Goal: Transaction & Acquisition: Obtain resource

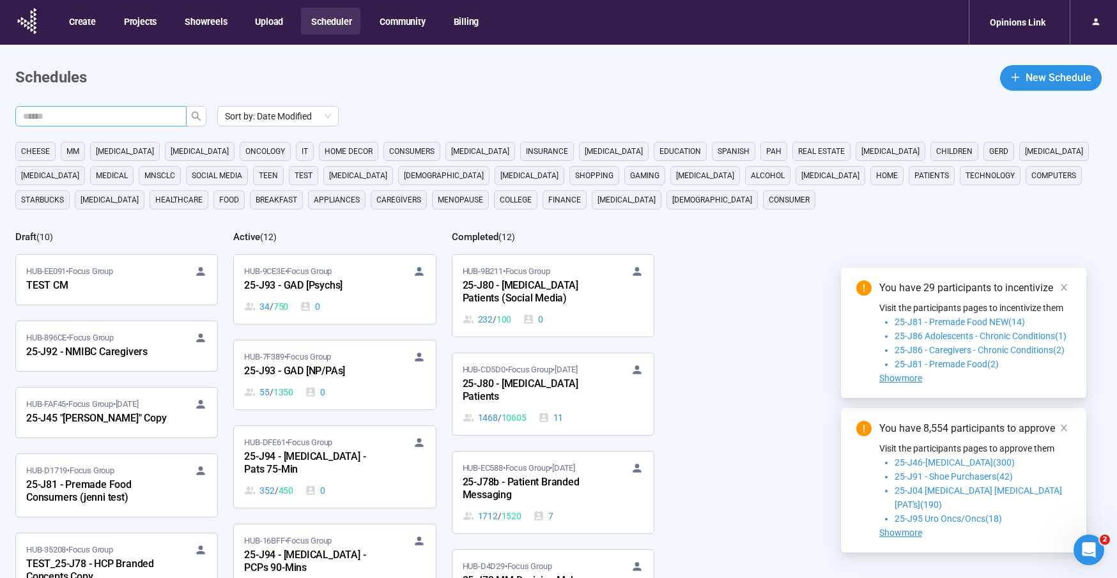
click at [138, 118] on input "text" at bounding box center [96, 116] width 146 height 14
click at [197, 118] on icon "search" at bounding box center [196, 116] width 10 height 10
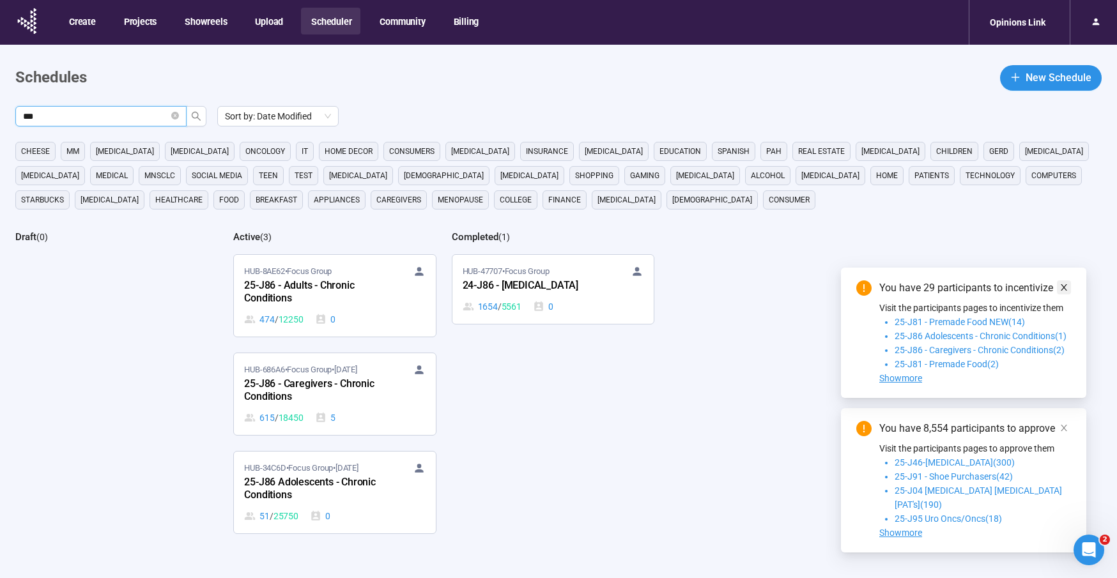
type input "***"
click at [1063, 292] on icon "close" at bounding box center [1064, 287] width 9 height 9
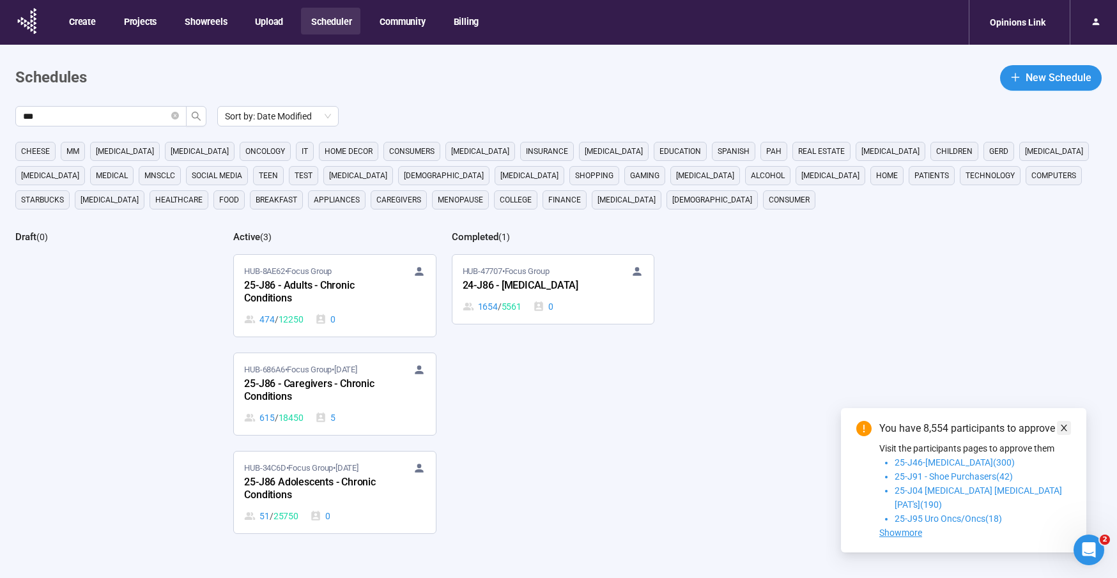
click at [1062, 433] on icon "close" at bounding box center [1064, 428] width 9 height 9
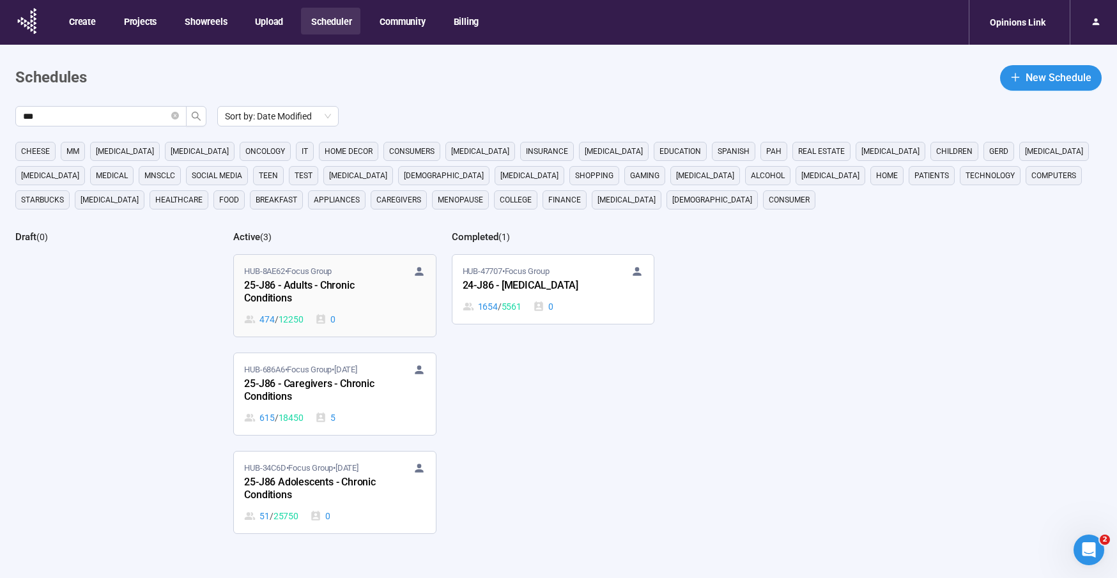
click at [305, 278] on div "25-J86 - Adults - Chronic Conditions" at bounding box center [314, 292] width 141 height 29
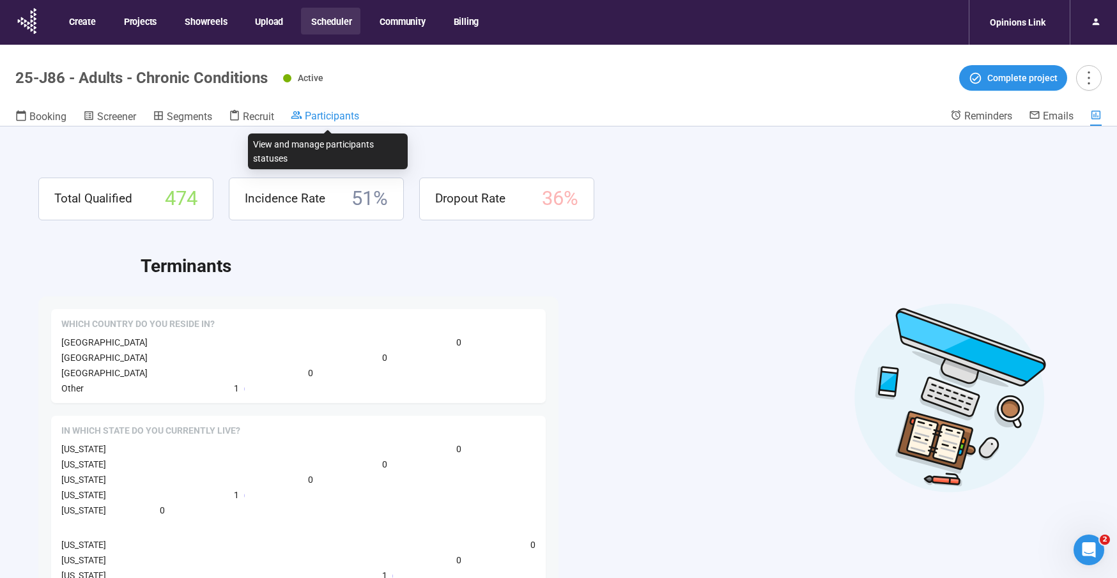
click at [348, 111] on span "Participants" at bounding box center [332, 116] width 54 height 12
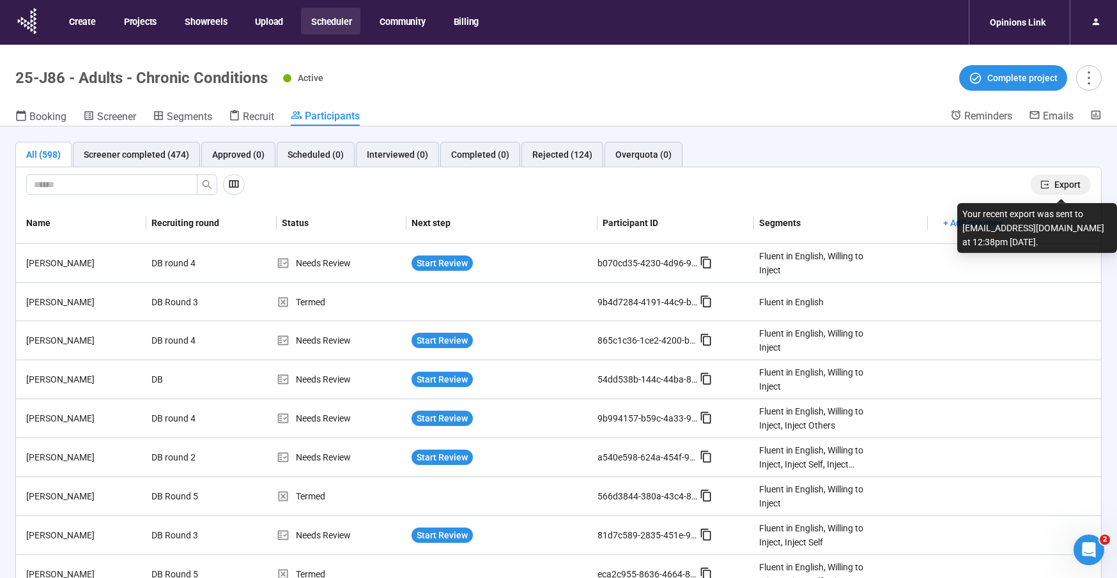
click at [1068, 184] on span "Export" at bounding box center [1068, 185] width 26 height 14
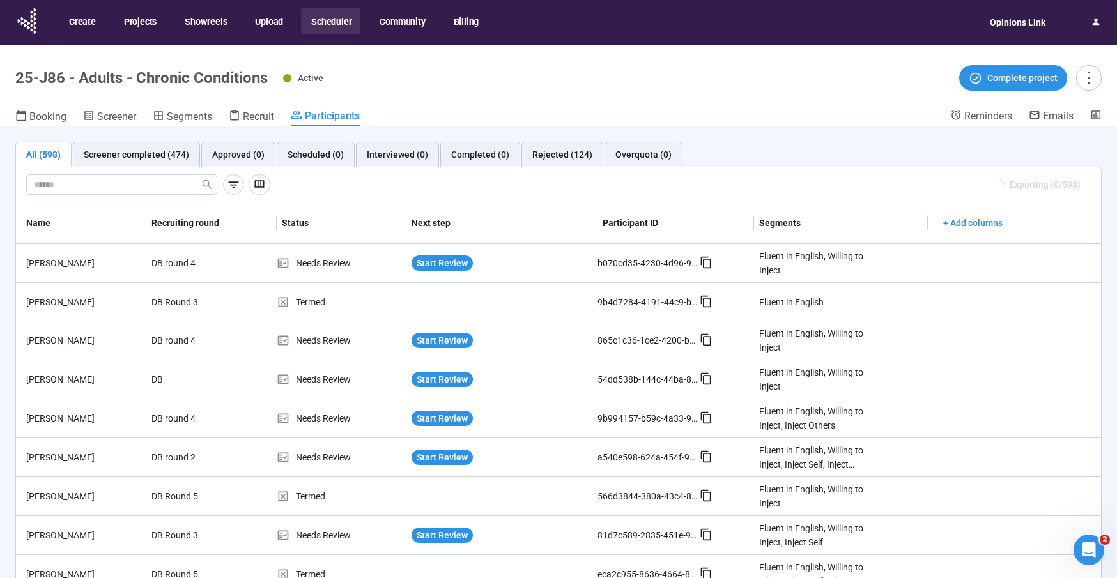
click at [320, 22] on button "Scheduler" at bounding box center [330, 21] width 59 height 27
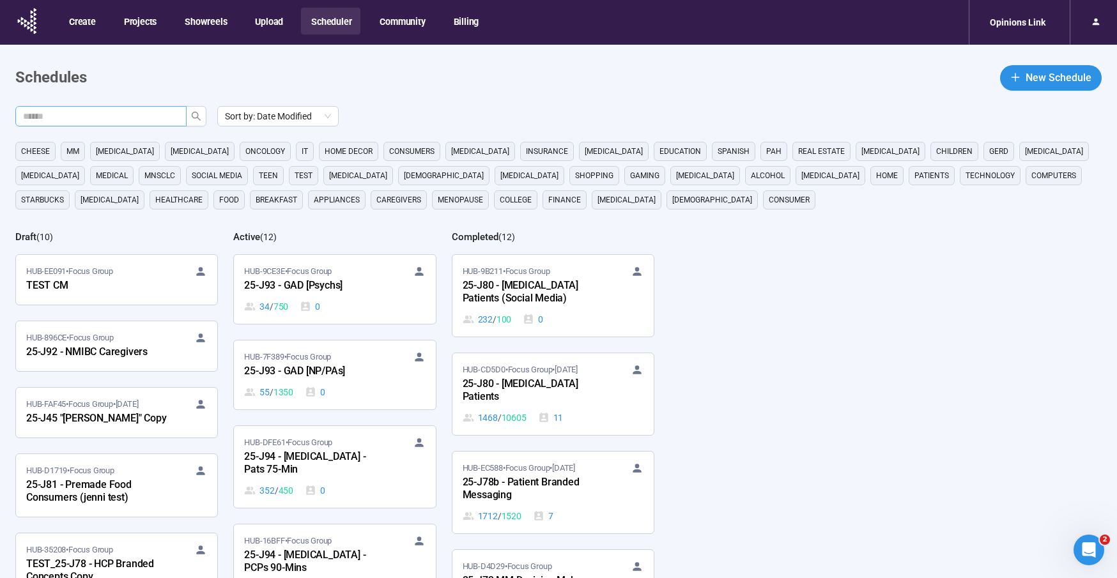
click at [180, 114] on span at bounding box center [100, 116] width 171 height 20
click at [192, 116] on icon "search" at bounding box center [196, 116] width 10 height 10
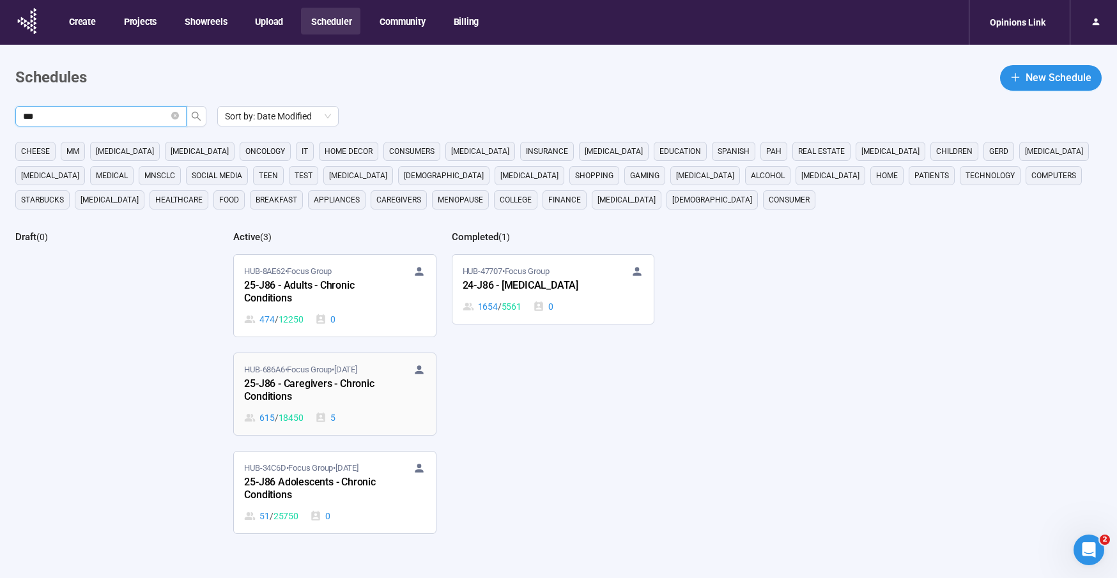
type input "***"
click at [306, 377] on div "25-J86 - Caregivers - Chronic Conditions" at bounding box center [314, 390] width 141 height 29
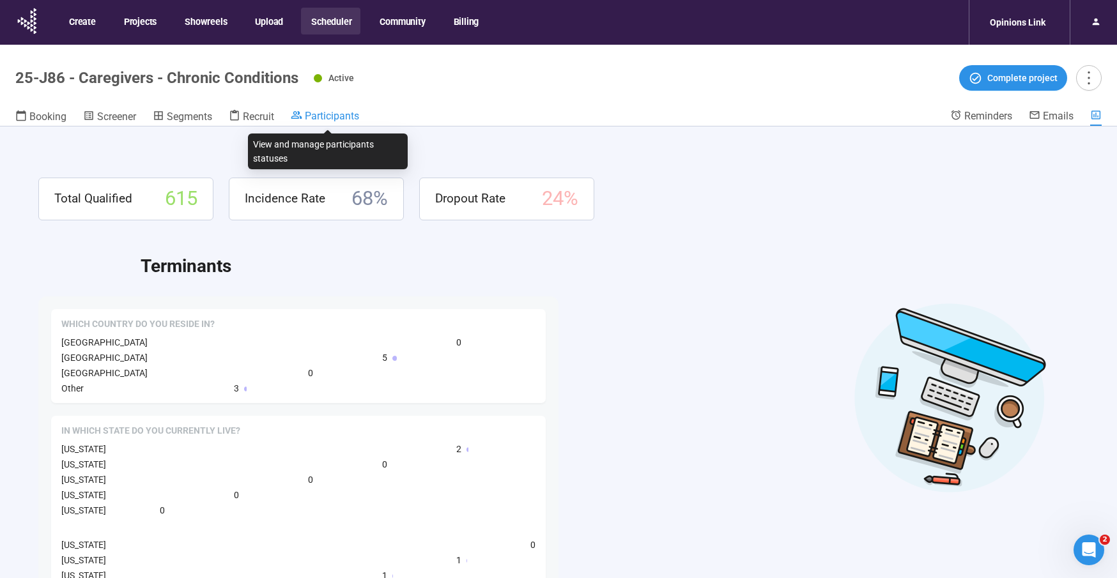
click at [348, 117] on span "Participants" at bounding box center [332, 116] width 54 height 12
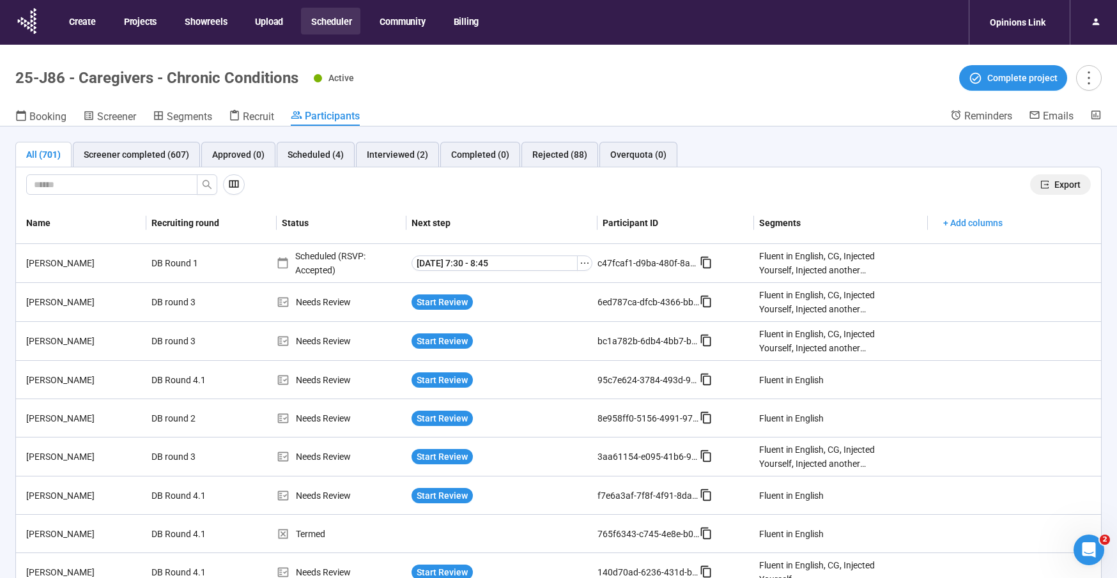
click at [1062, 183] on span "Export" at bounding box center [1068, 185] width 26 height 14
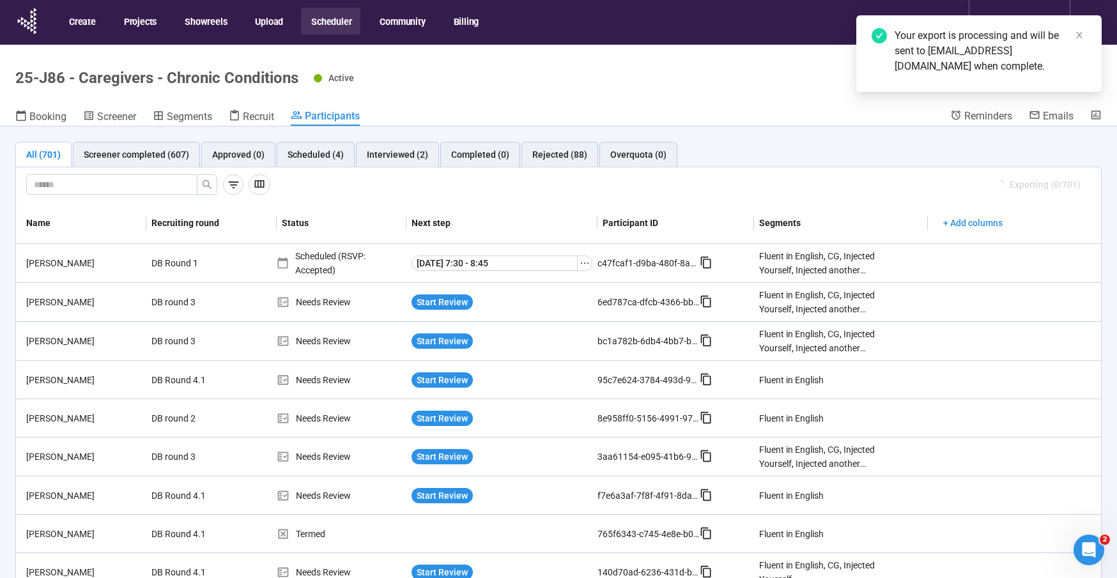
click at [332, 26] on button "Scheduler" at bounding box center [330, 21] width 59 height 27
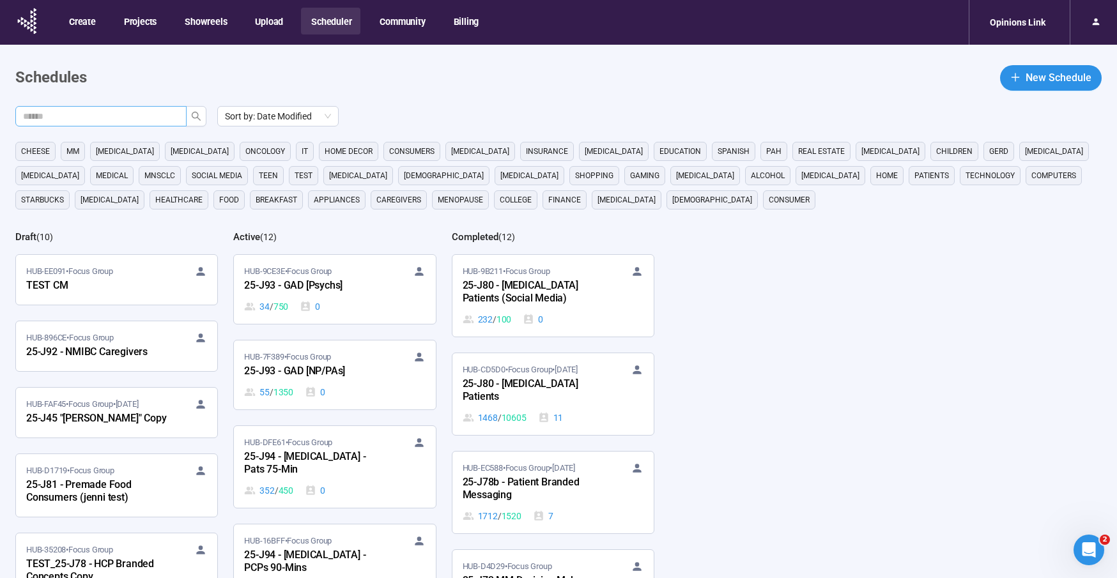
click at [145, 114] on input "text" at bounding box center [96, 116] width 146 height 14
click at [199, 116] on icon "search" at bounding box center [196, 116] width 10 height 10
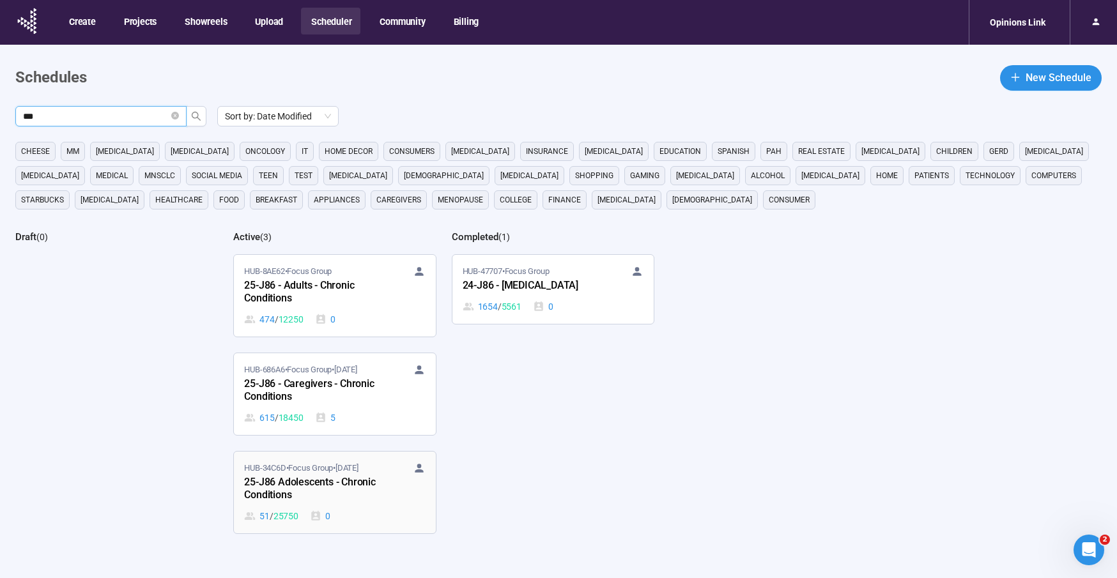
type input "***"
click at [325, 489] on div "25-J86 Adolescents - Chronic Conditions" at bounding box center [314, 489] width 141 height 29
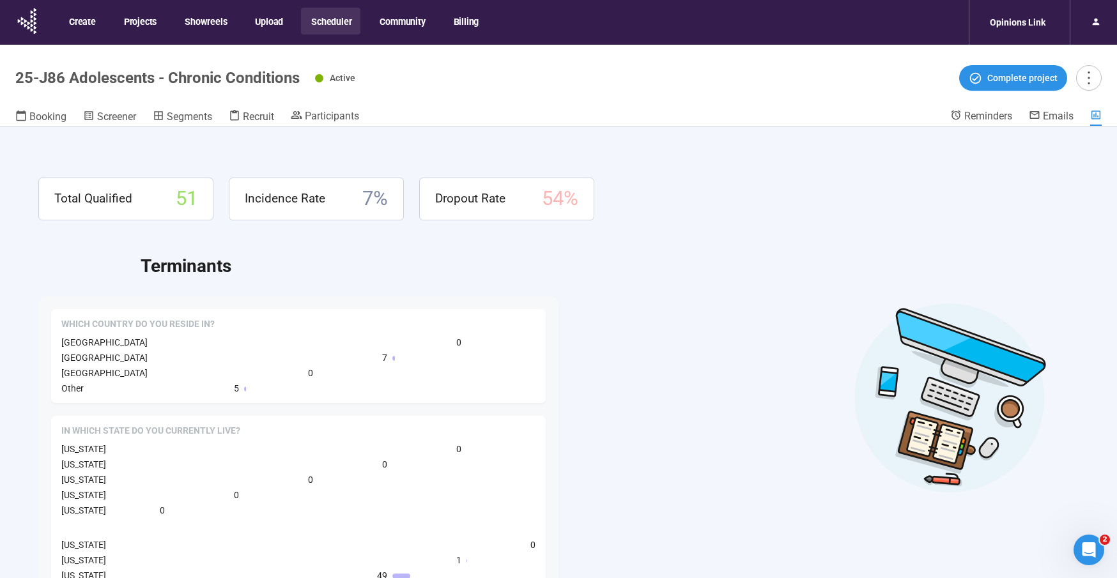
click at [330, 130] on div "Total Qualified 51 Incidence Rate 7 % Dropout Rate 54 % Terminants Which countr…" at bounding box center [558, 375] width 1117 height 497
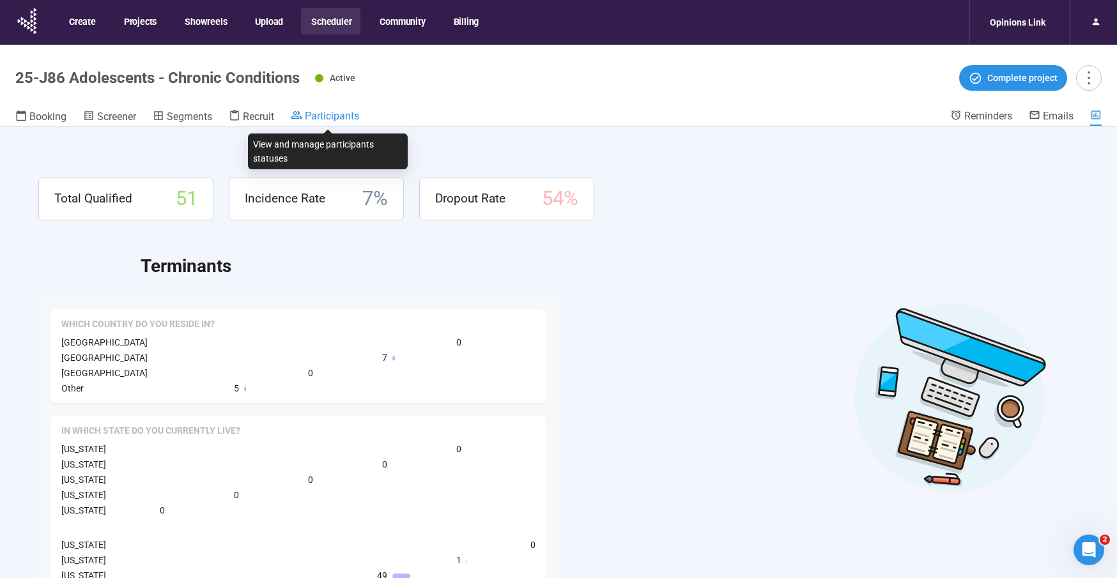
click at [332, 113] on span "Participants" at bounding box center [332, 116] width 54 height 12
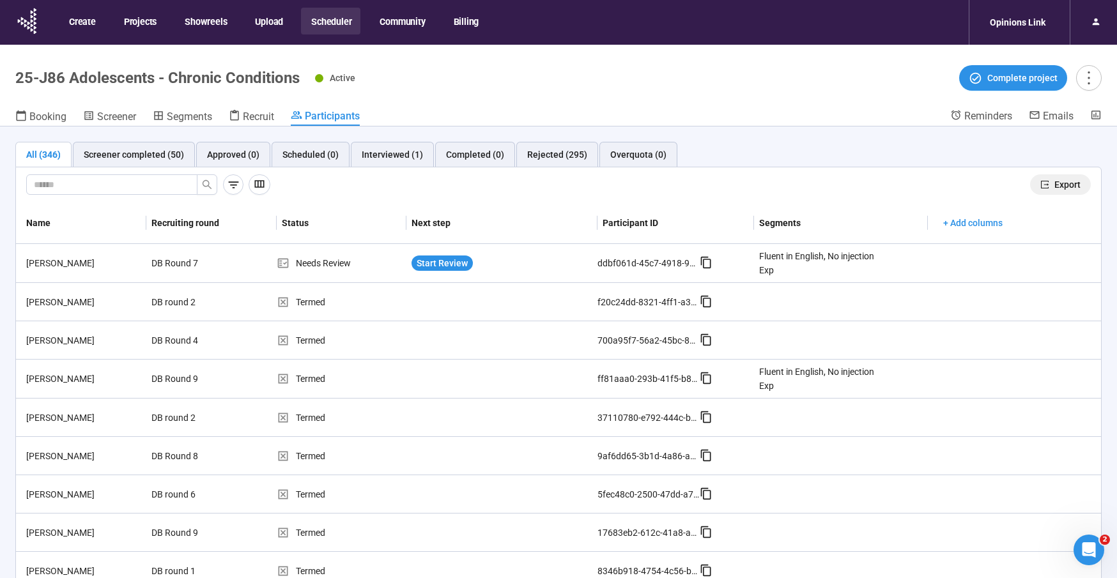
click at [1066, 183] on span "Export" at bounding box center [1068, 185] width 26 height 14
